Goal: Task Accomplishment & Management: Use online tool/utility

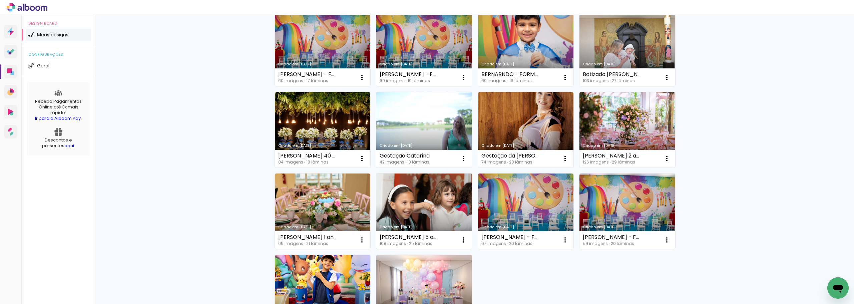
scroll to position [333, 0]
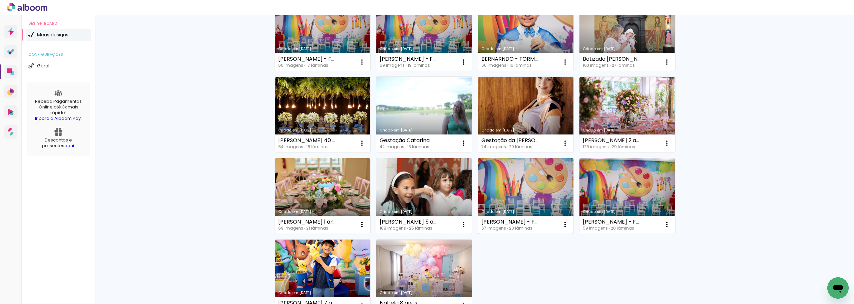
click at [490, 202] on link "Criado em [DATE]" at bounding box center [526, 195] width 96 height 75
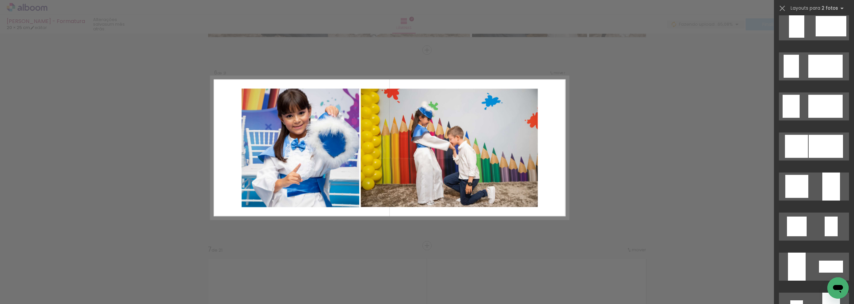
scroll to position [500, 0]
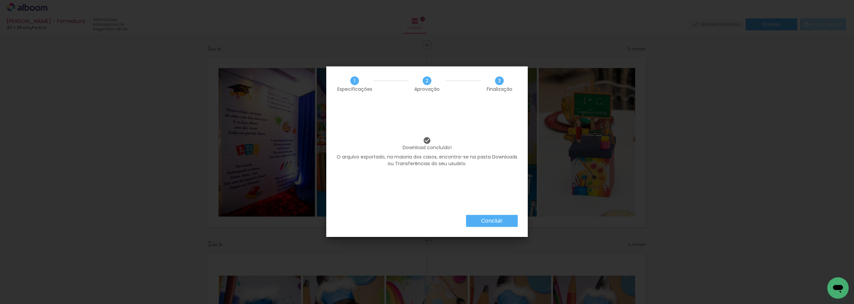
scroll to position [0, 408]
click at [509, 226] on paper-button "Concluir" at bounding box center [492, 221] width 52 height 12
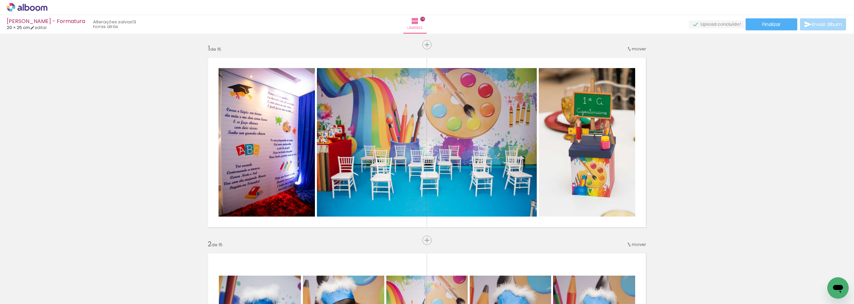
scroll to position [0, 408]
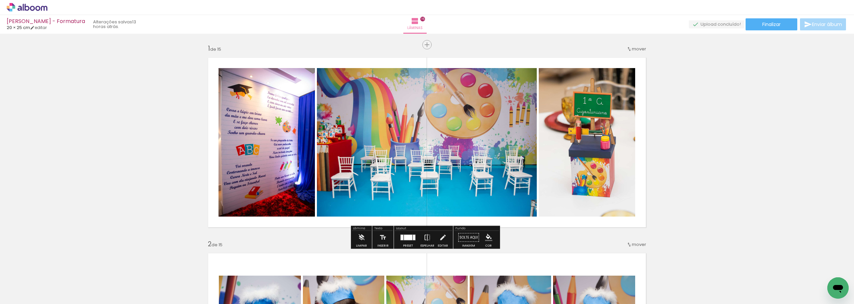
scroll to position [0, 408]
